Goal: Task Accomplishment & Management: Manage account settings

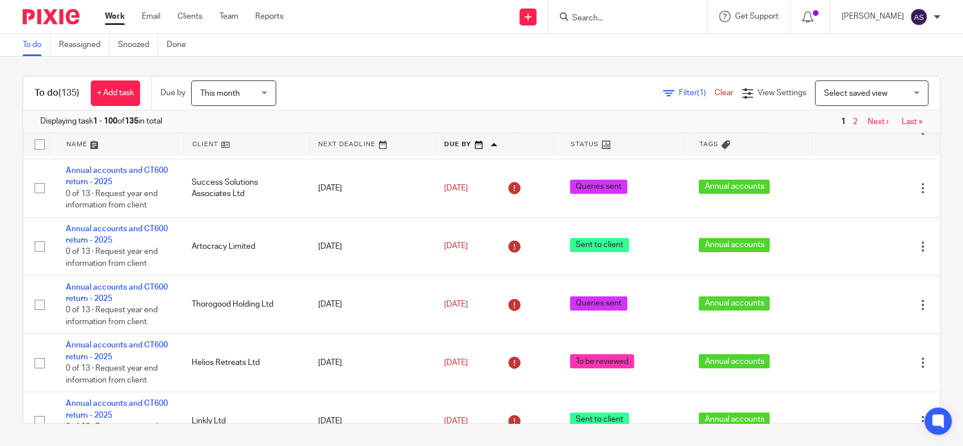
scroll to position [68, 0]
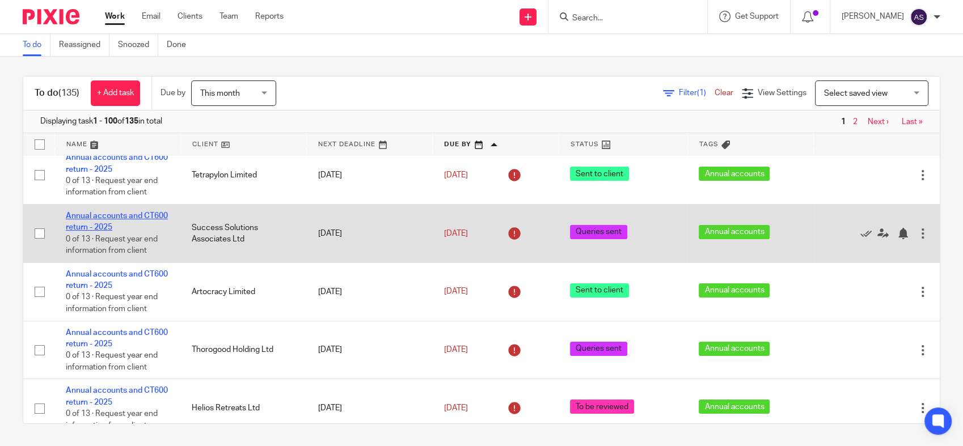
click at [120, 222] on link "Annual accounts and CT600 return - 2025" at bounding box center [117, 221] width 102 height 19
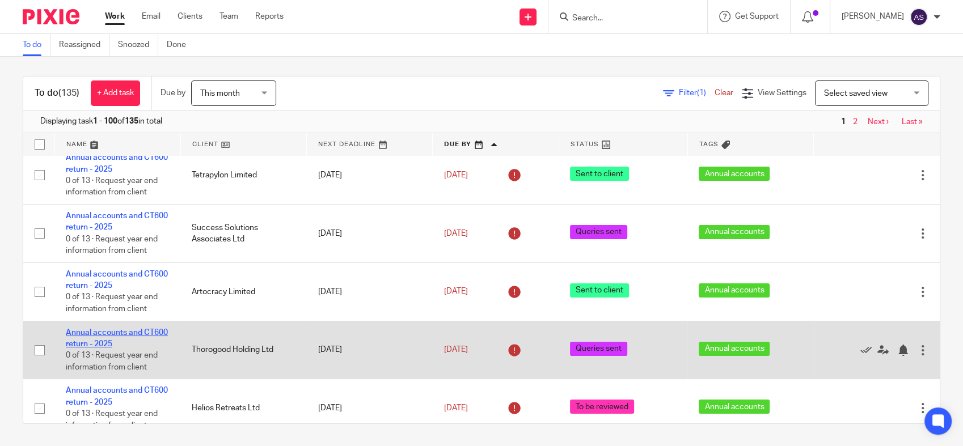
click at [112, 343] on link "Annual accounts and CT600 return - 2025" at bounding box center [117, 338] width 102 height 19
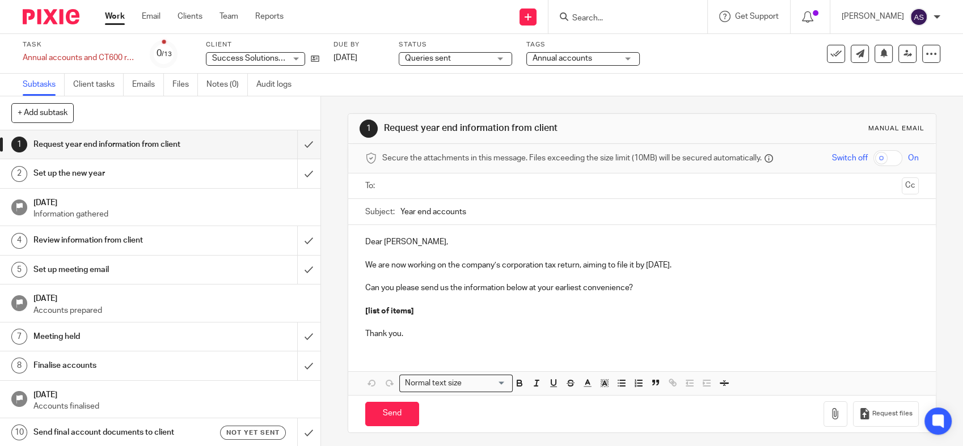
click at [458, 59] on span "Queries sent" at bounding box center [447, 59] width 85 height 12
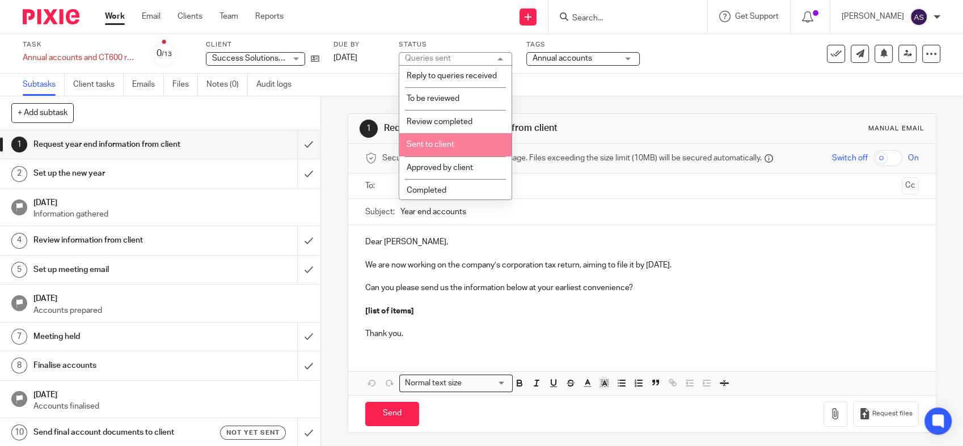
scroll to position [184, 0]
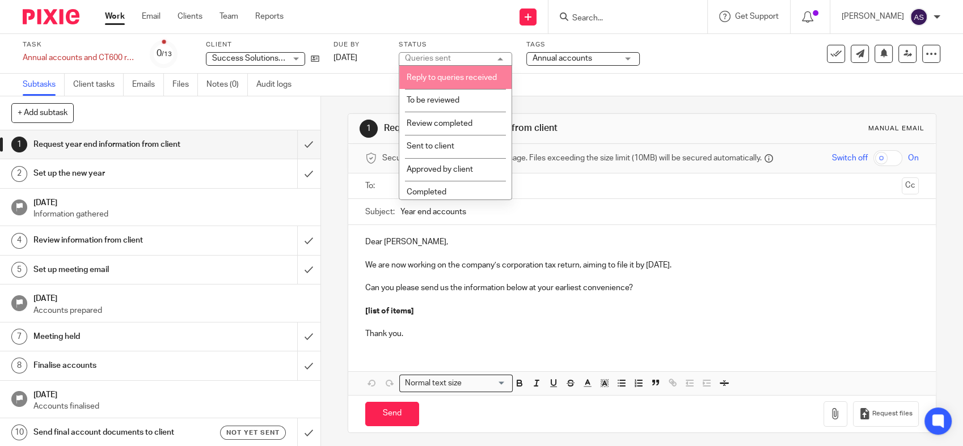
click at [454, 82] on span "Reply to queries received" at bounding box center [452, 78] width 90 height 8
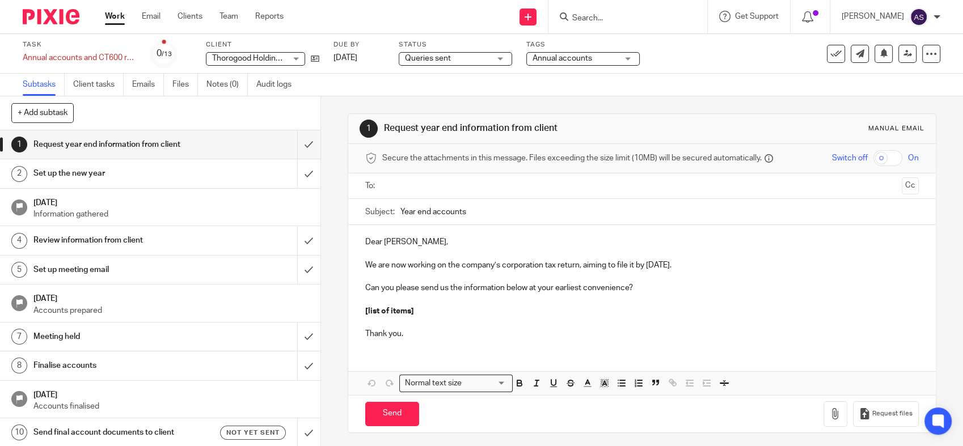
click at [459, 54] on span "Queries sent" at bounding box center [447, 59] width 85 height 12
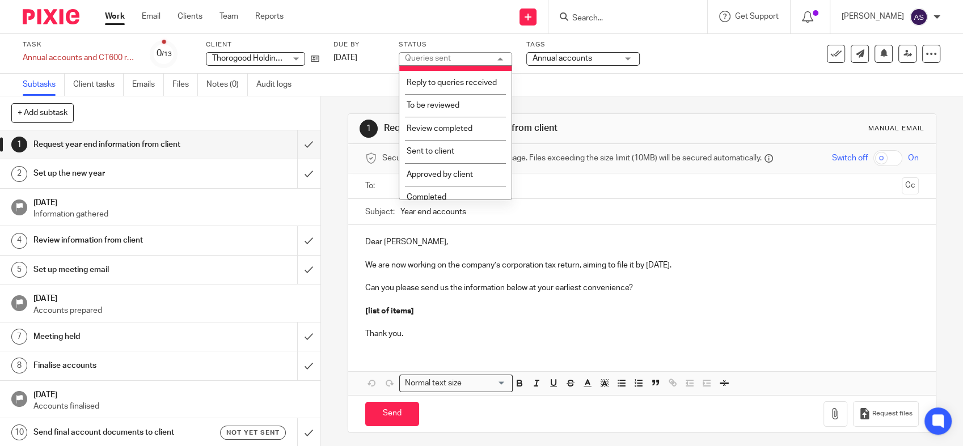
scroll to position [171, 0]
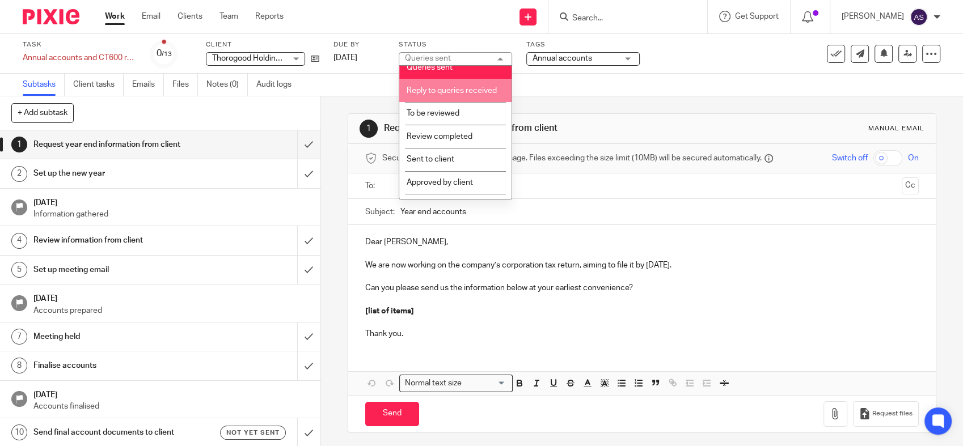
click at [457, 102] on li "Reply to queries received" at bounding box center [455, 90] width 112 height 23
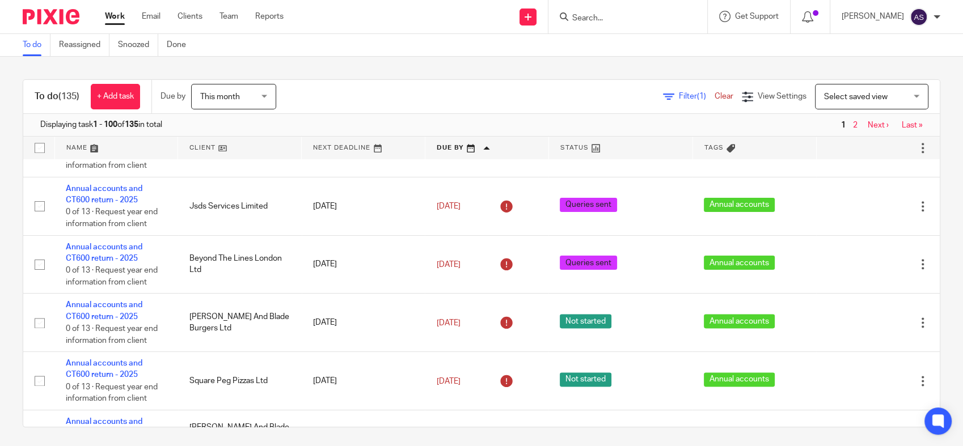
scroll to position [1510, 0]
